Goal: Task Accomplishment & Management: Manage account settings

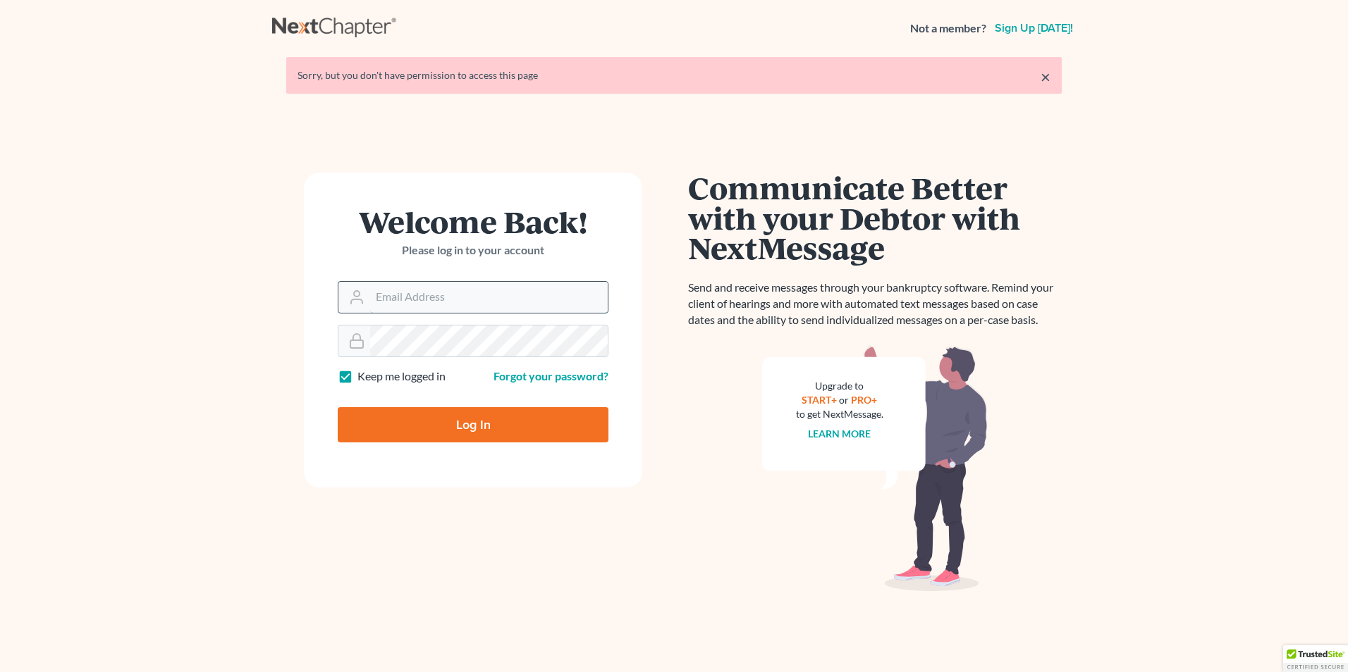
click at [429, 302] on input "Email Address" at bounding box center [489, 297] width 238 height 31
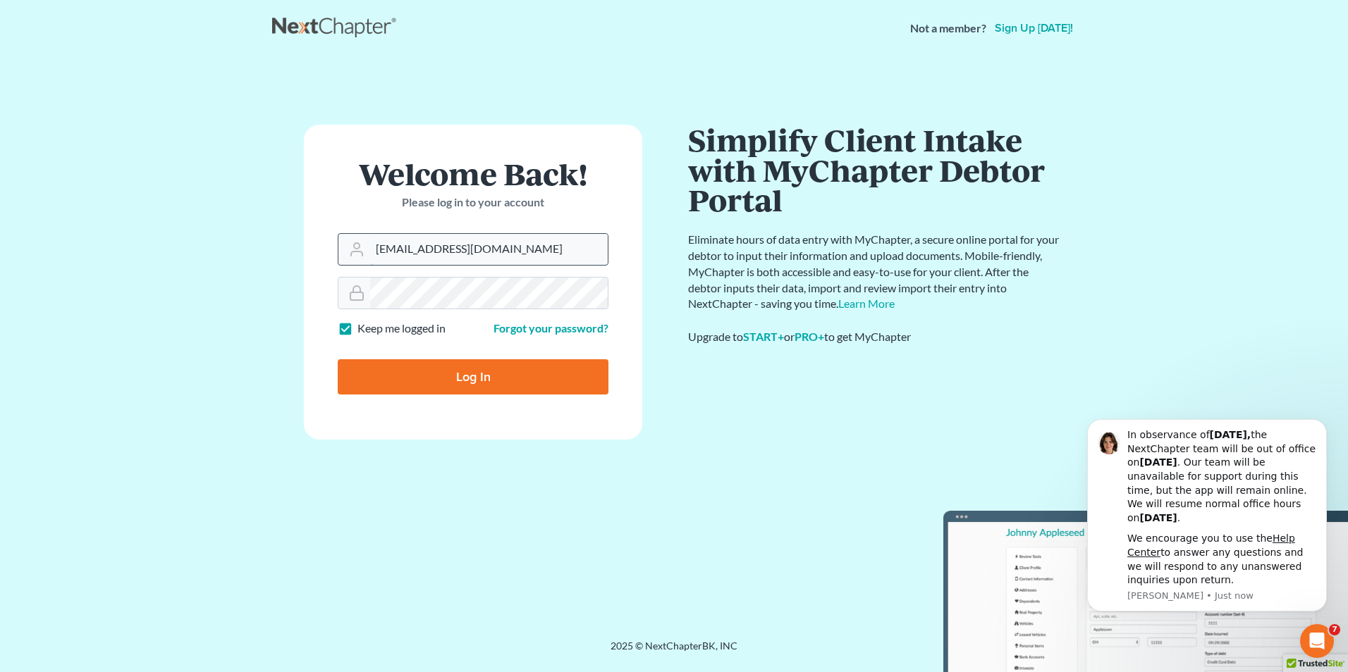
type input "ktung@kktlawfirm.com"
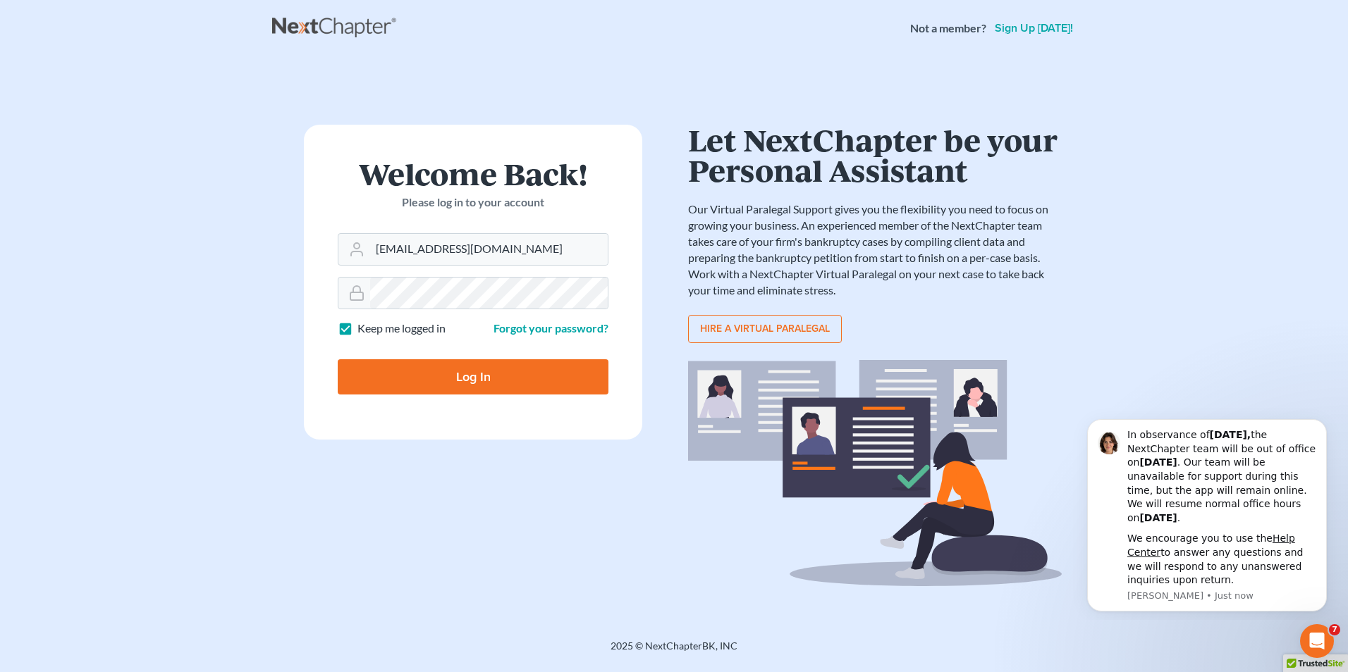
click at [458, 383] on input "Log In" at bounding box center [473, 376] width 271 height 35
type input "Thinking..."
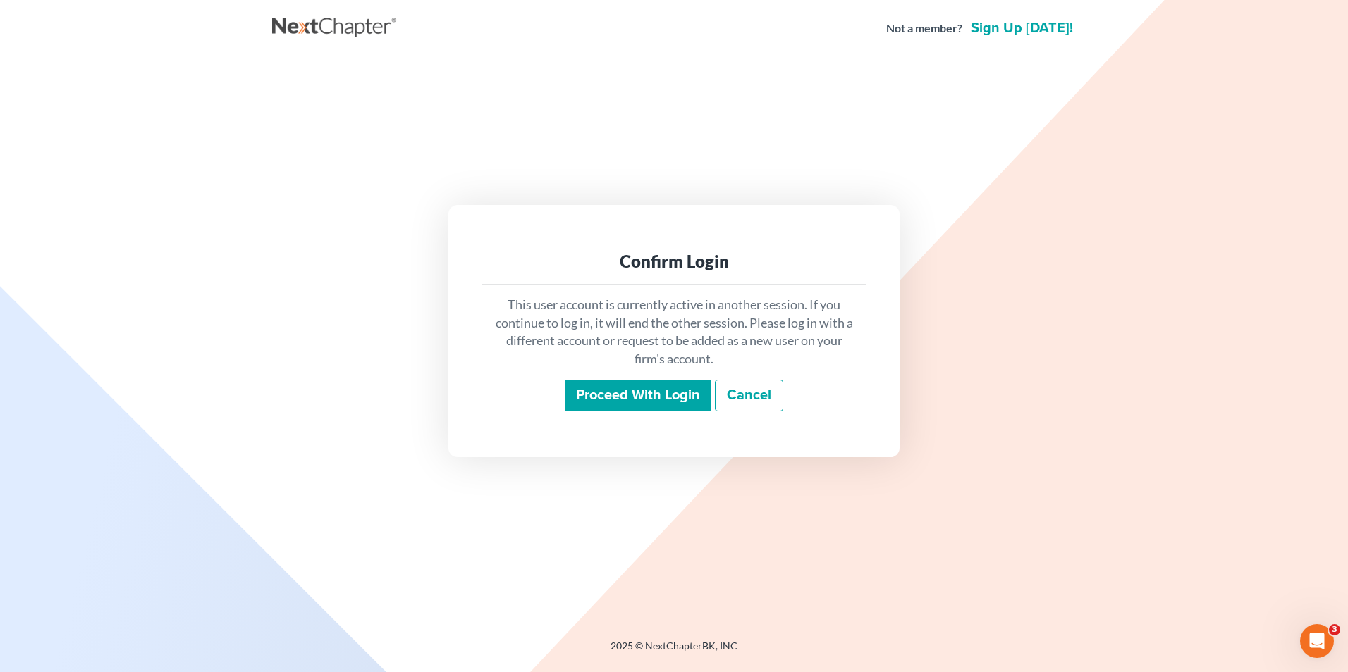
click at [629, 393] on input "Proceed with login" at bounding box center [638, 396] width 147 height 32
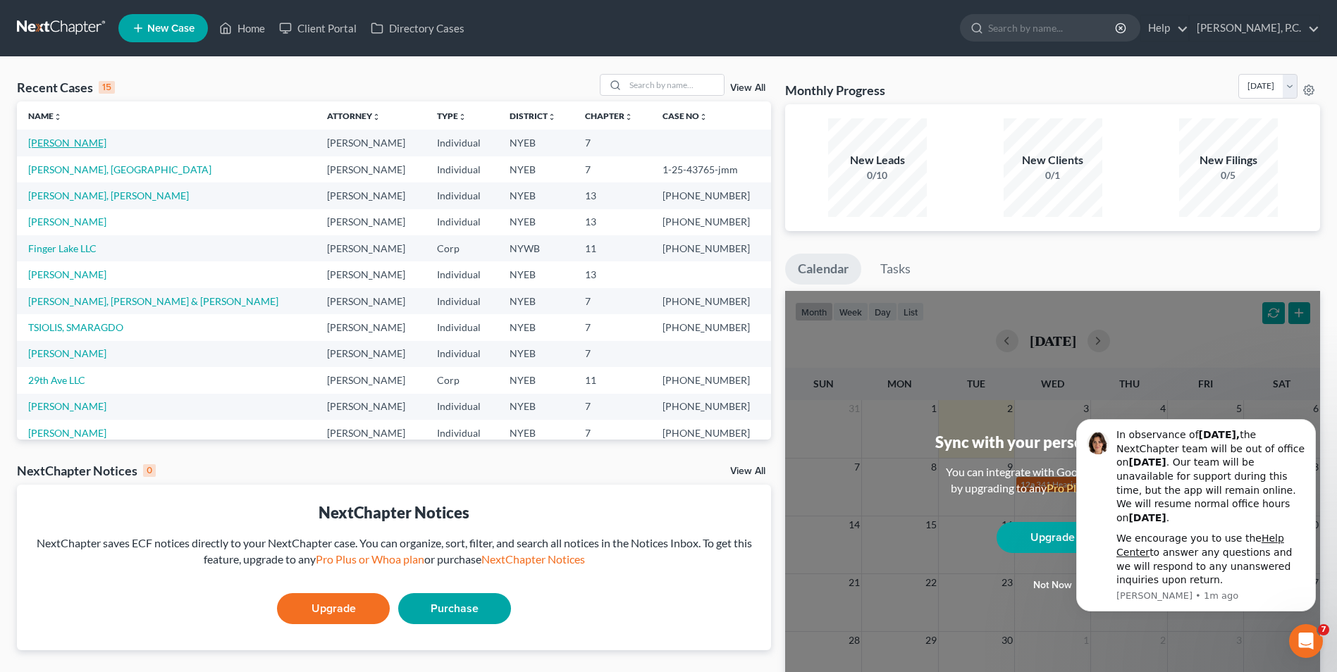
click at [54, 142] on link "Elmahdi, Abdelrahman" at bounding box center [67, 143] width 78 height 12
